Goal: Entertainment & Leisure: Consume media (video, audio)

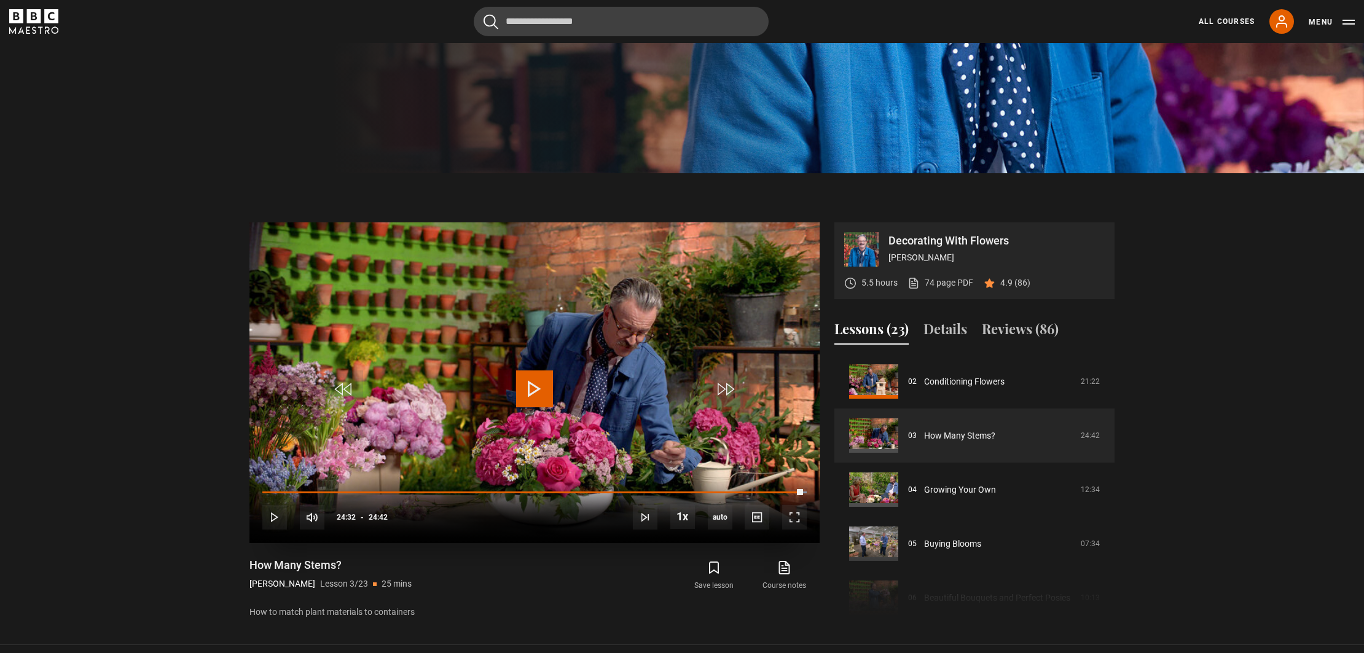
scroll to position [546, 0]
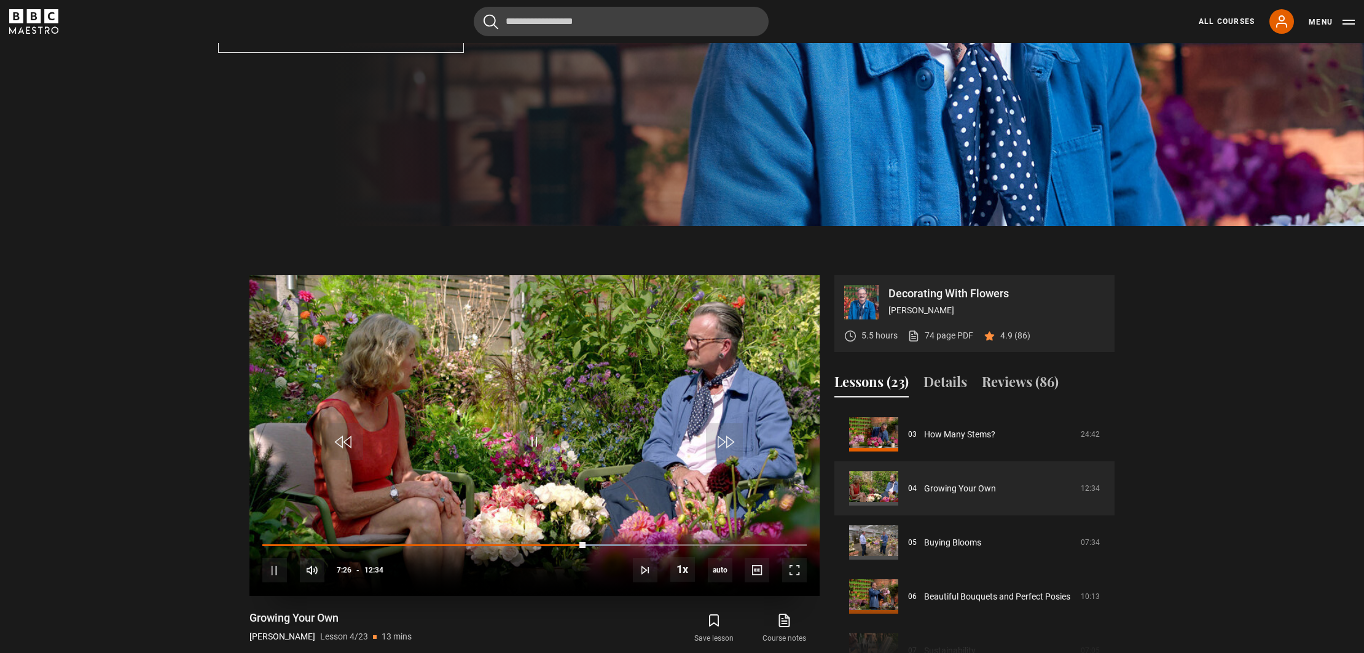
scroll to position [428, 0]
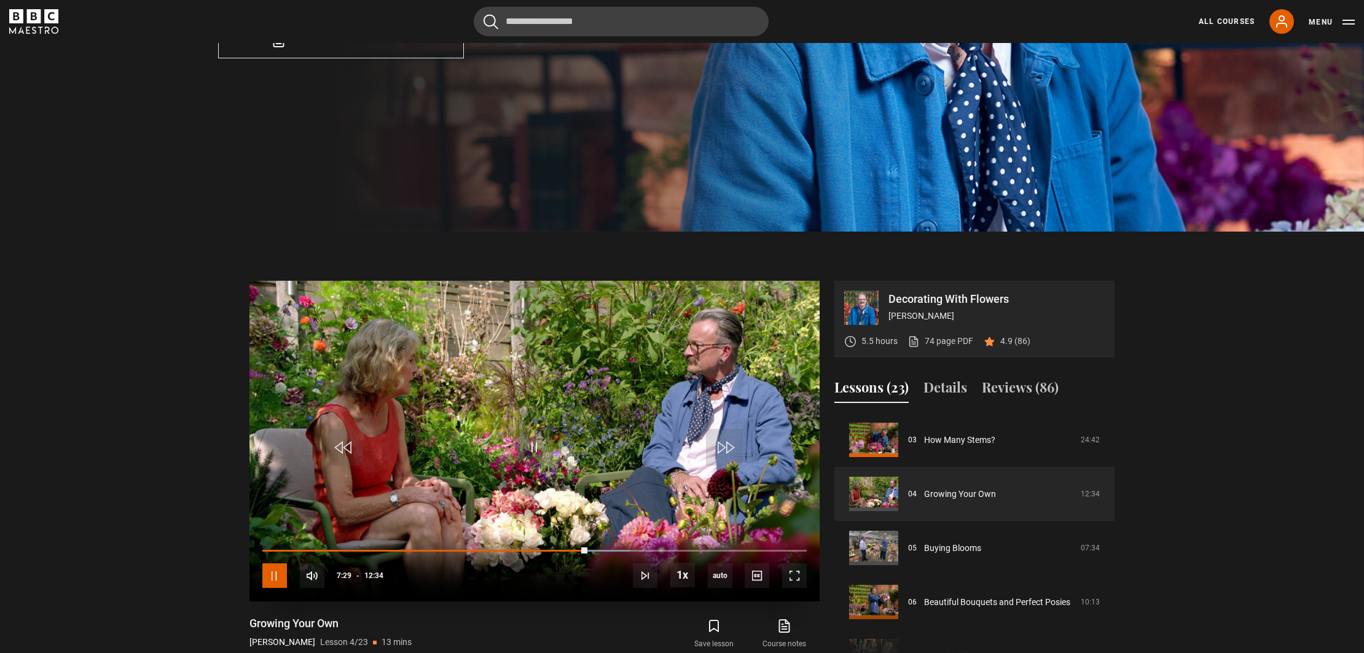
click at [273, 583] on span "Video Player" at bounding box center [274, 575] width 25 height 25
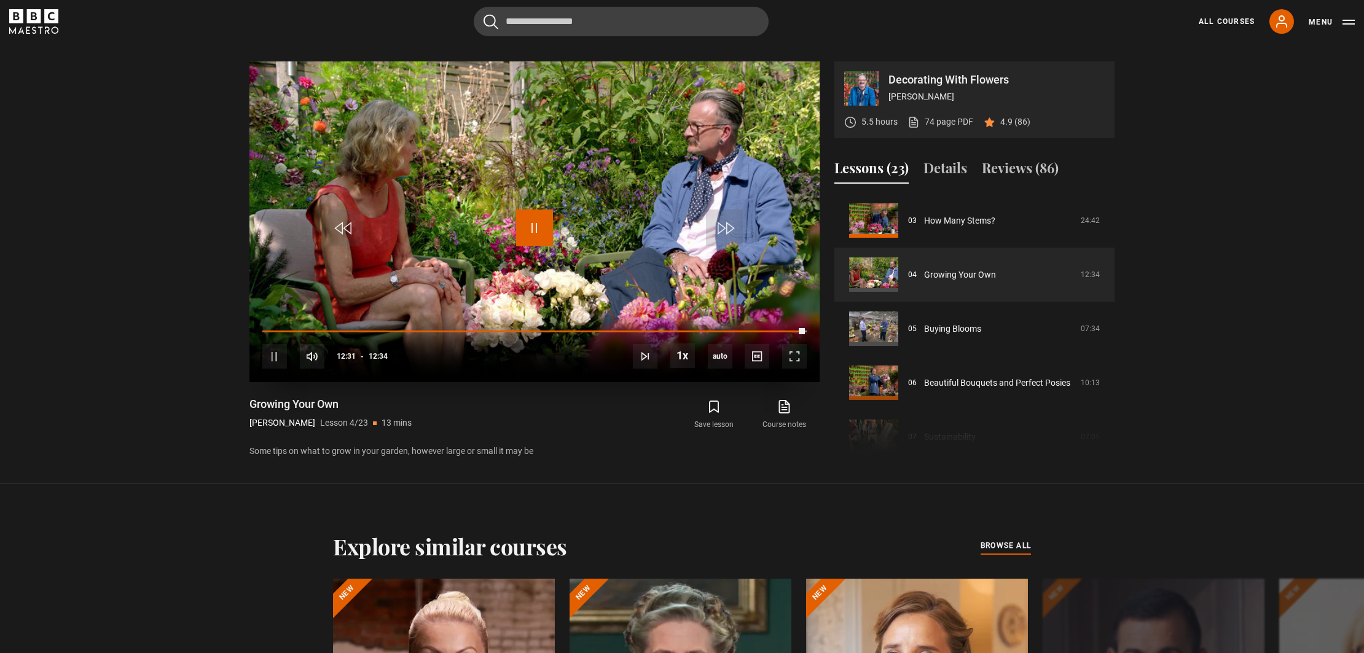
scroll to position [650, 0]
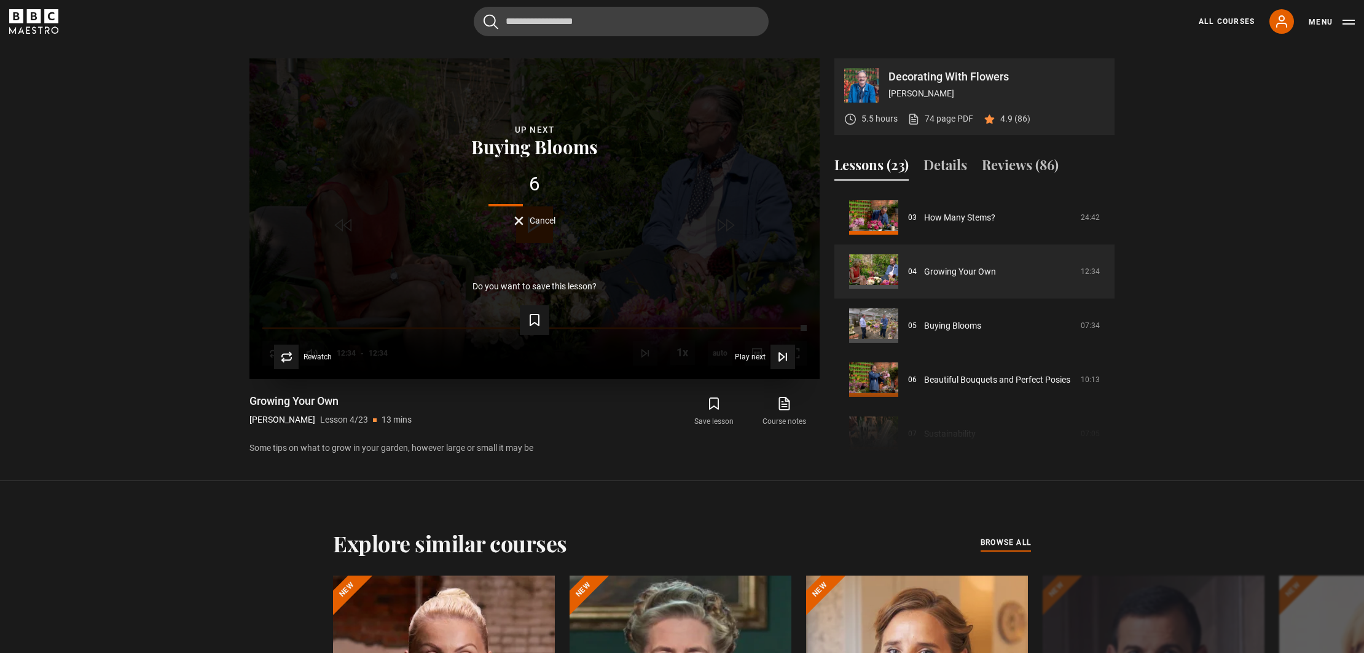
click at [521, 221] on button "Cancel" at bounding box center [534, 220] width 41 height 9
click at [521, 221] on span "Video Player" at bounding box center [534, 224] width 37 height 37
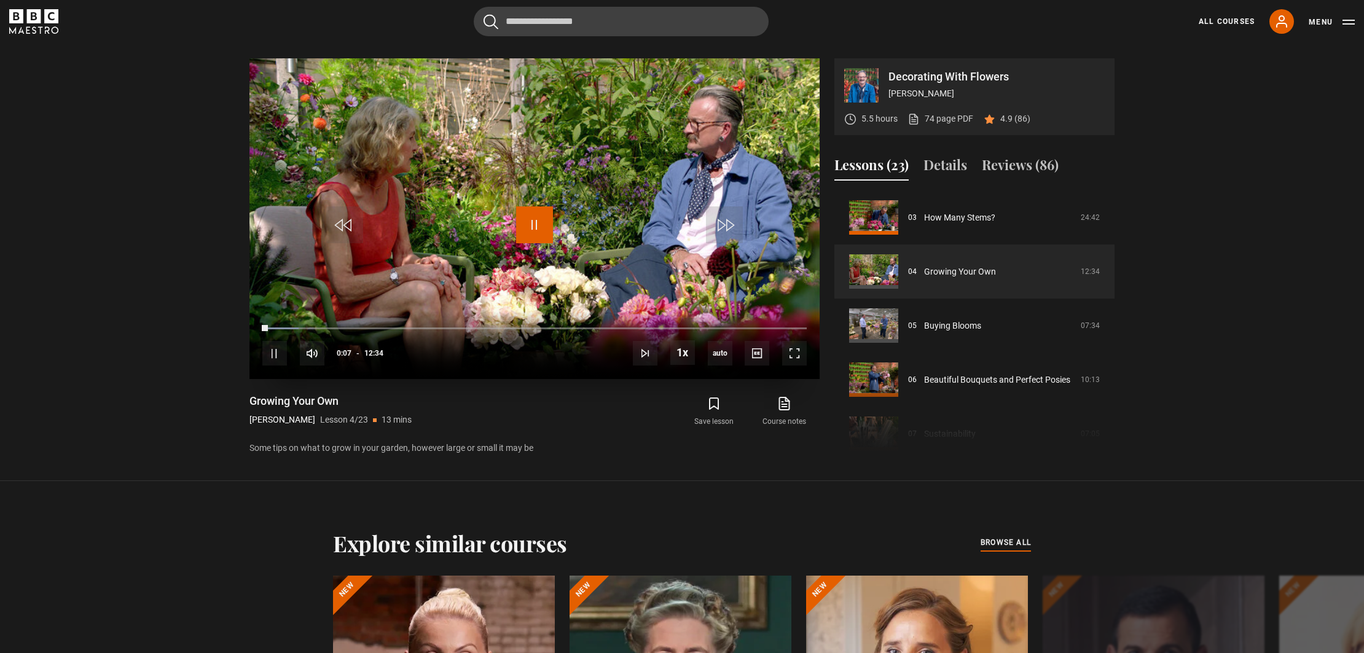
click at [545, 229] on span "Video Player" at bounding box center [534, 224] width 37 height 37
